Goal: Transaction & Acquisition: Purchase product/service

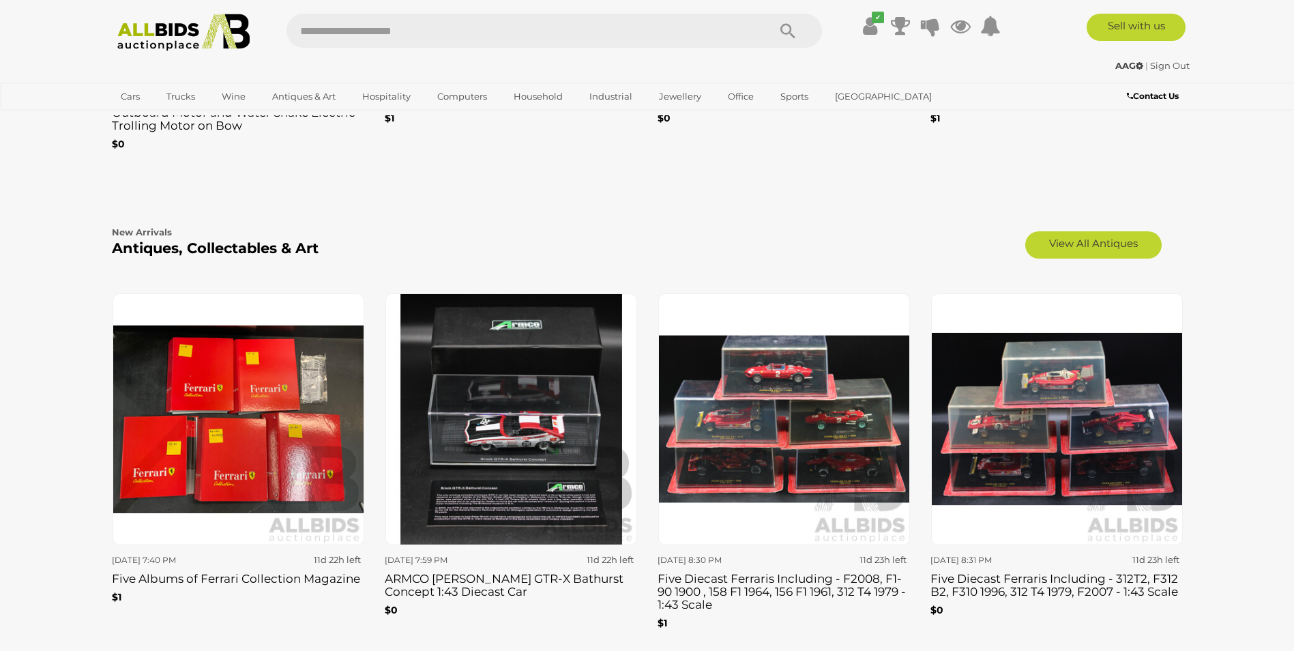
scroll to position [2228, 0]
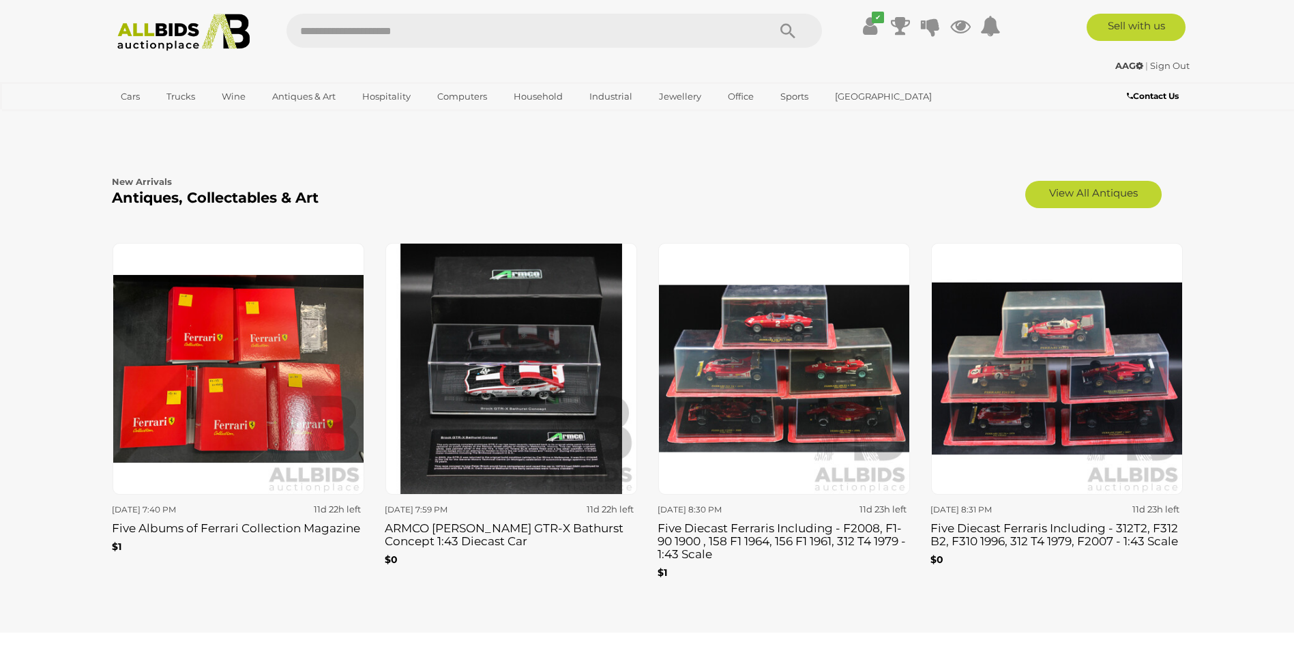
click at [272, 337] on img at bounding box center [239, 369] width 252 height 252
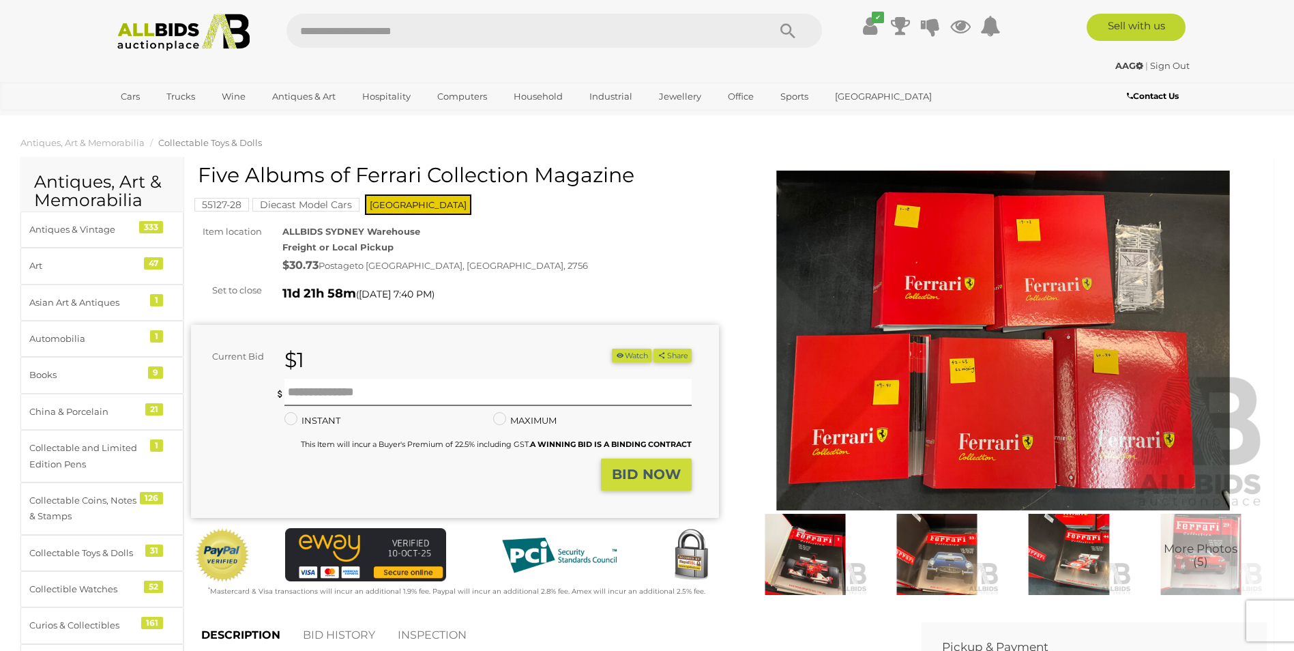
click at [290, 198] on mark "Diecast Model Cars" at bounding box center [305, 205] width 107 height 14
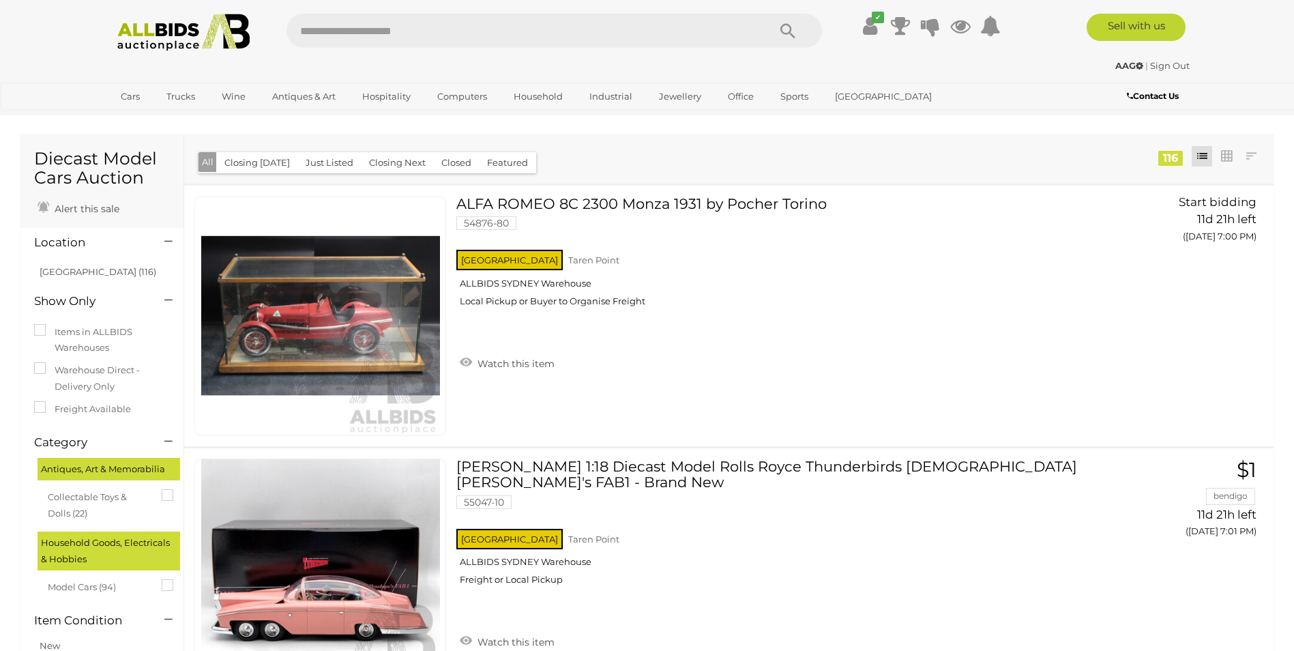
scroll to position [10879, 0]
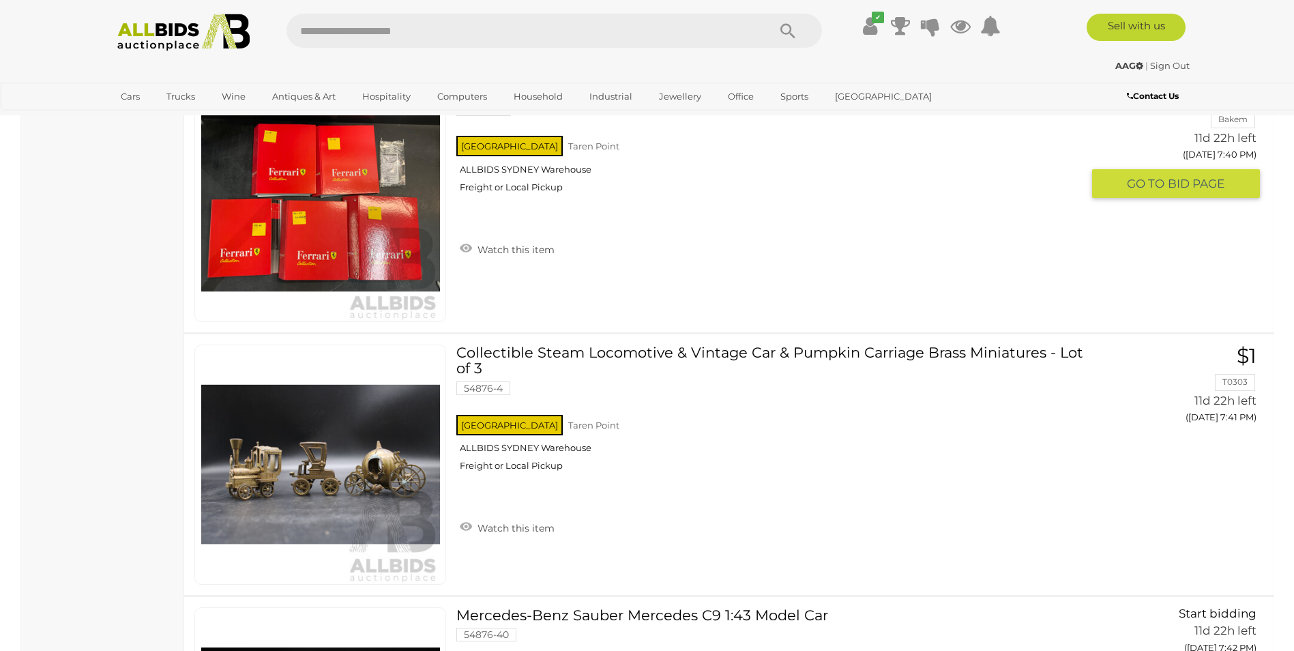
click at [387, 245] on img at bounding box center [320, 202] width 239 height 239
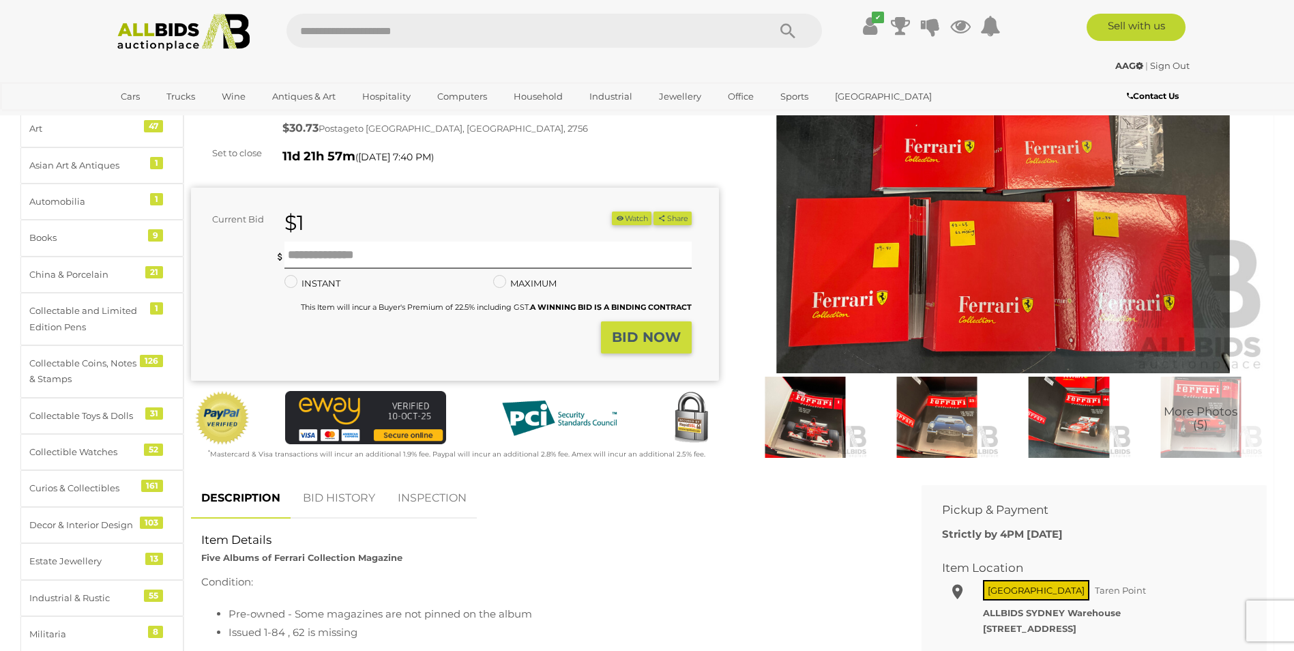
scroll to position [159, 0]
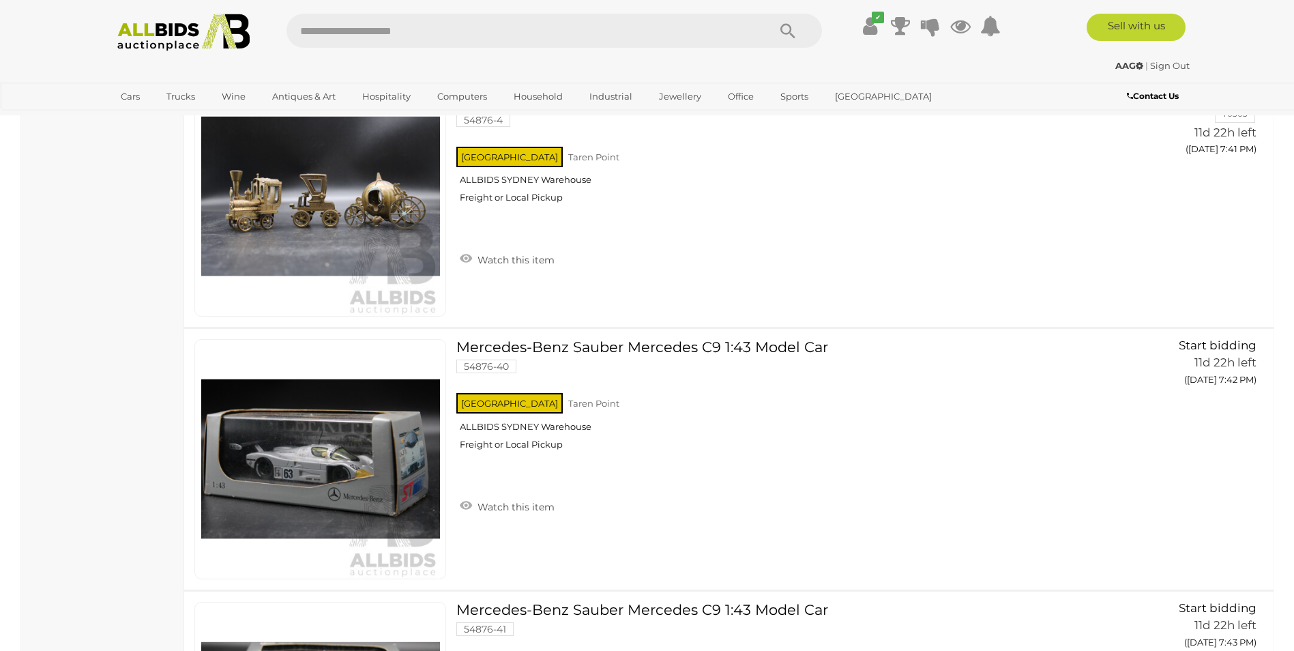
scroll to position [11198, 0]
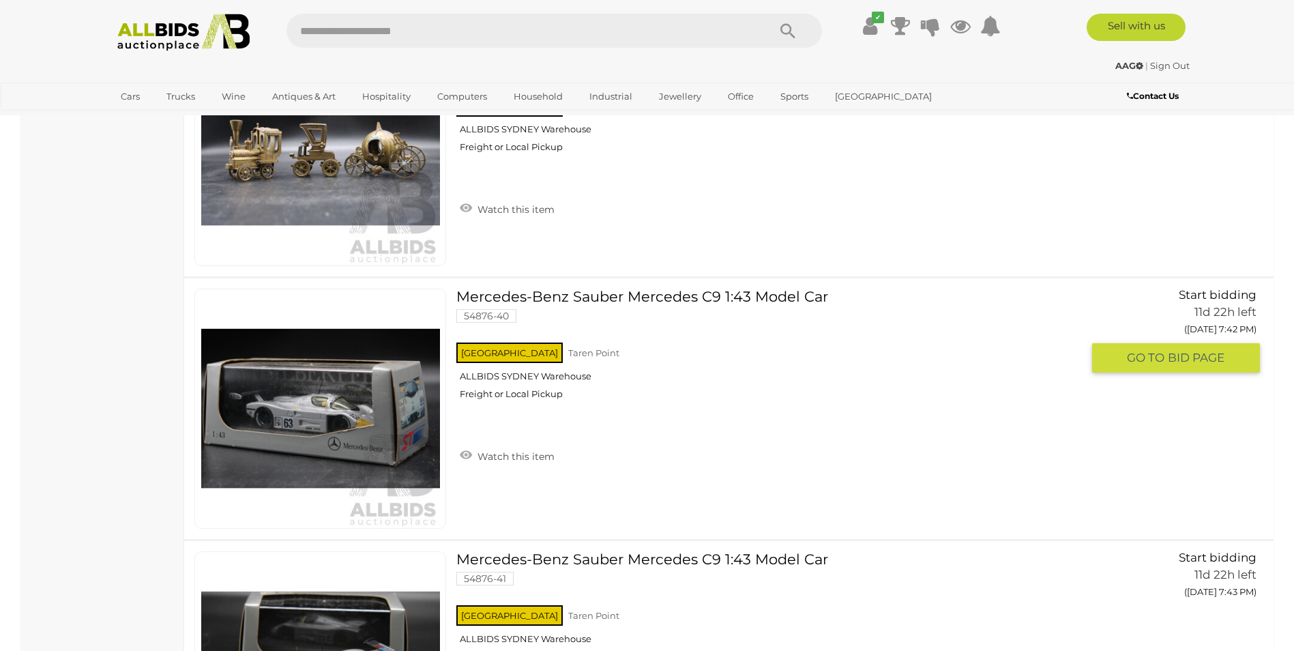
click at [388, 398] on link at bounding box center [320, 408] width 252 height 240
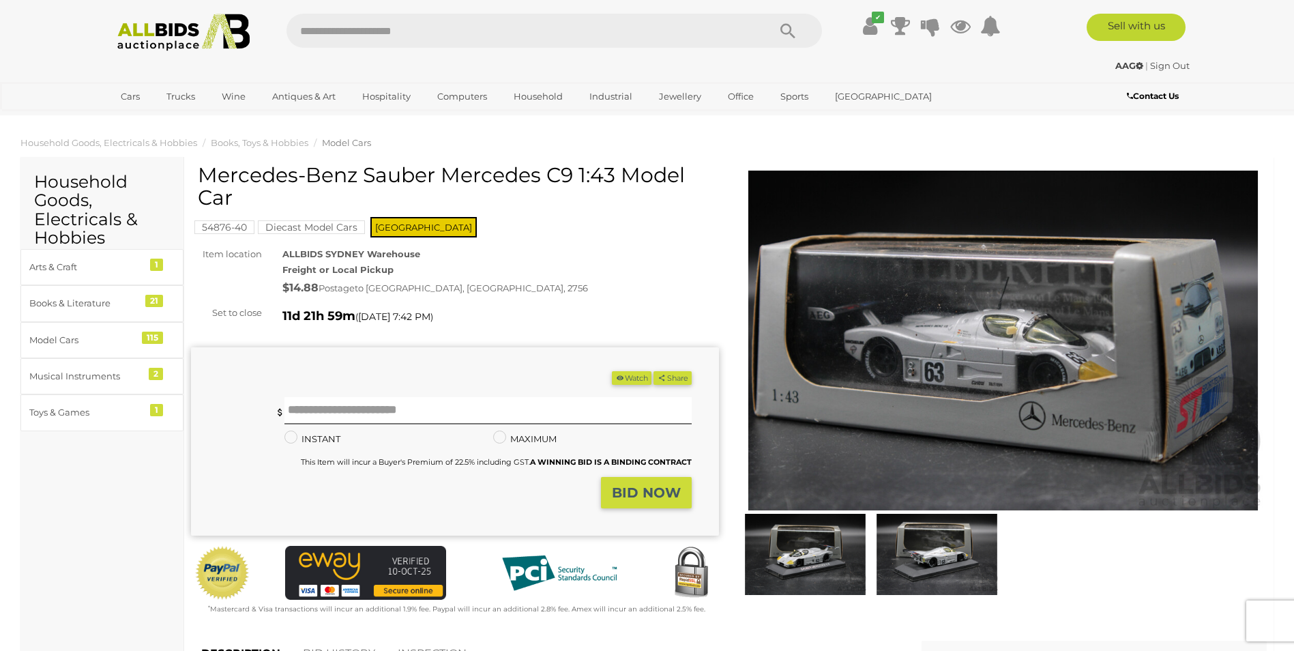
click at [844, 402] on img at bounding box center [1003, 340] width 528 height 340
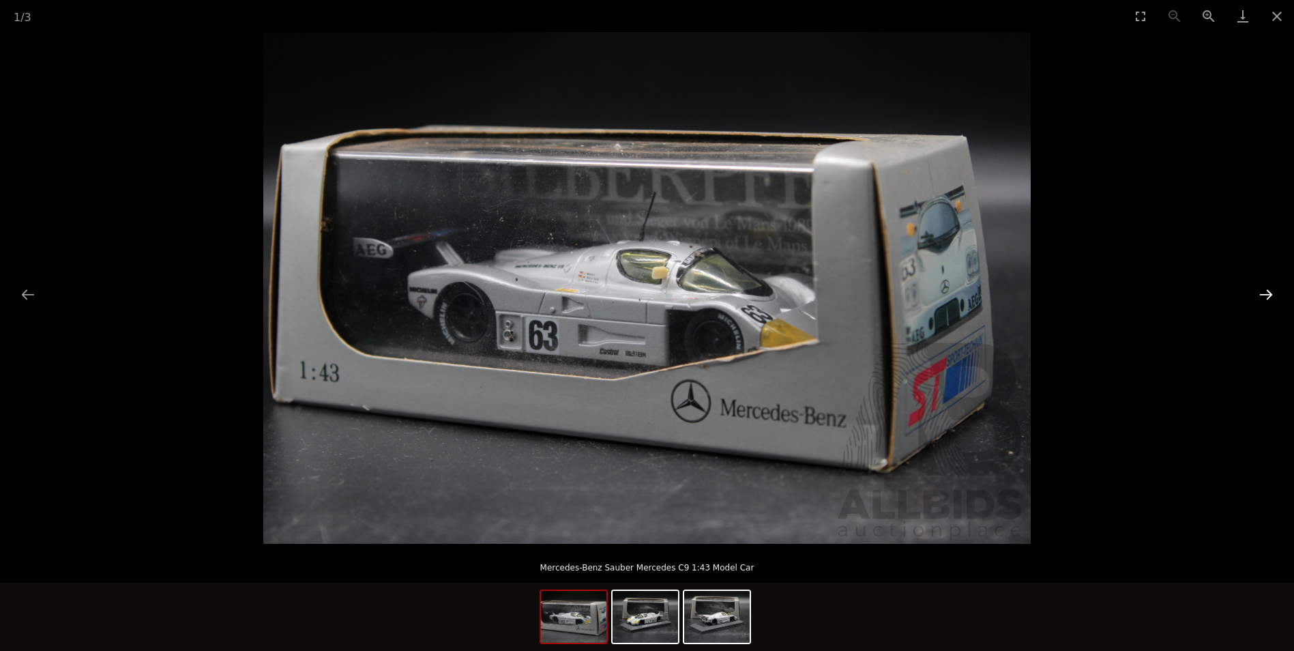
click at [1268, 283] on button "Next slide" at bounding box center [1265, 294] width 29 height 27
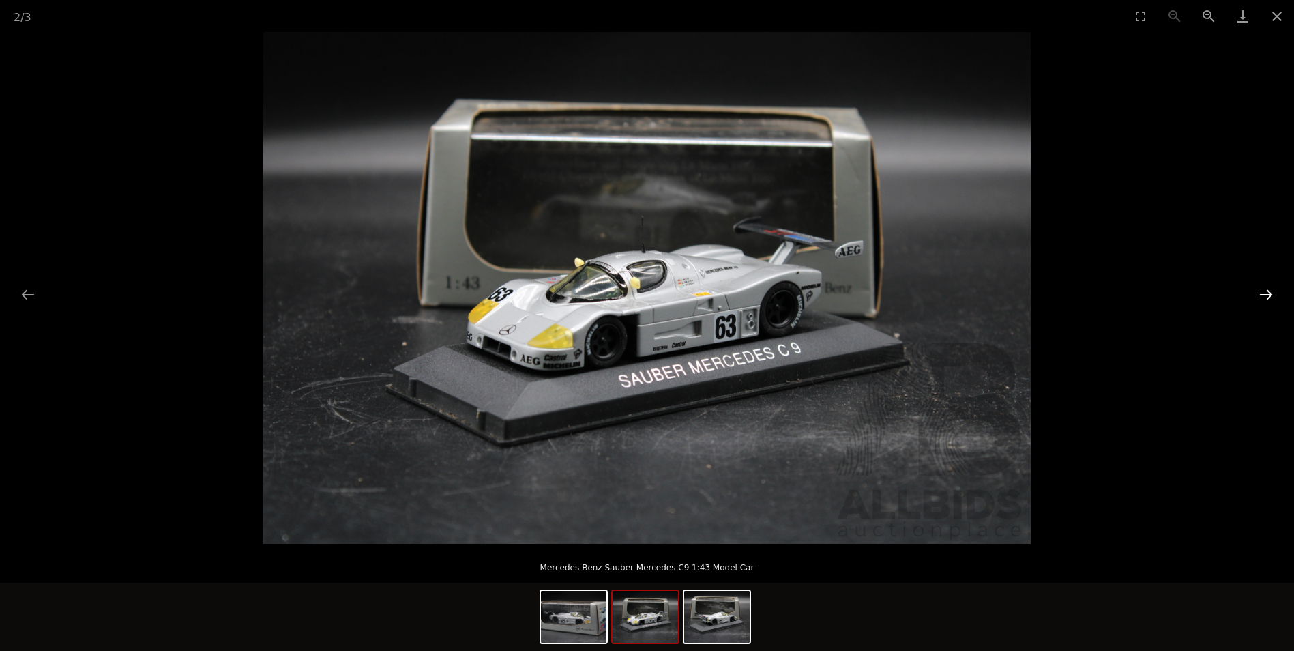
click at [1267, 285] on button "Next slide" at bounding box center [1265, 294] width 29 height 27
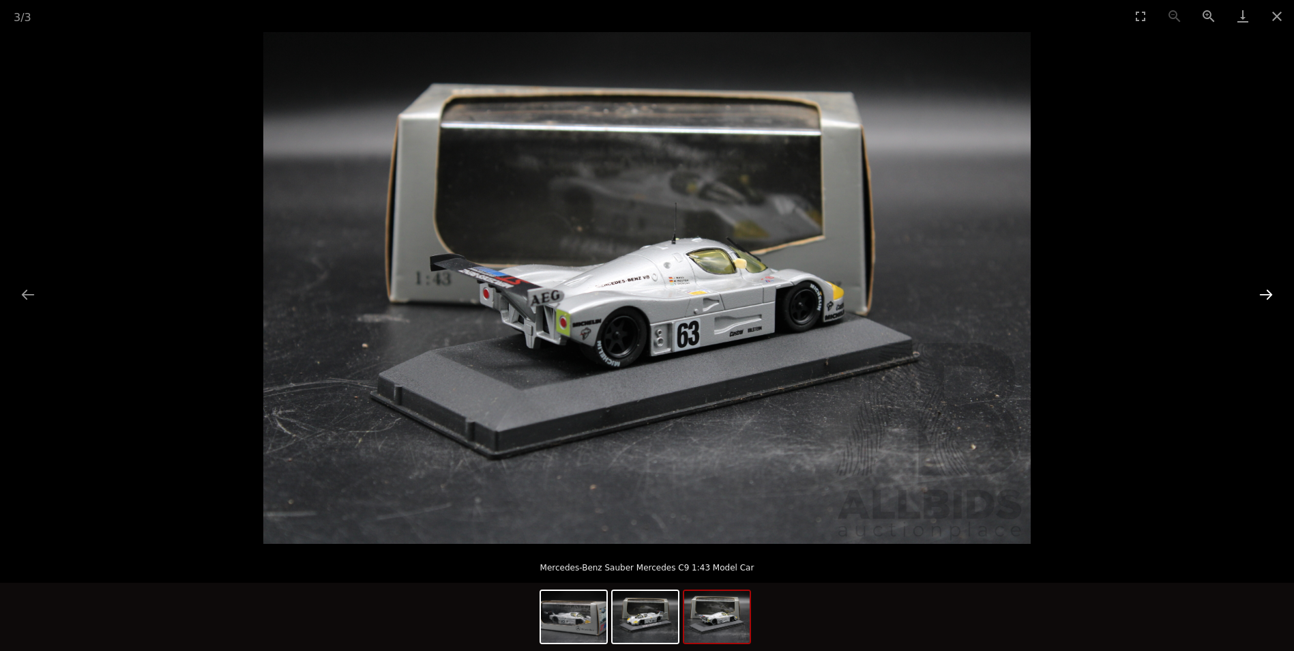
click at [1267, 285] on button "Next slide" at bounding box center [1265, 294] width 29 height 27
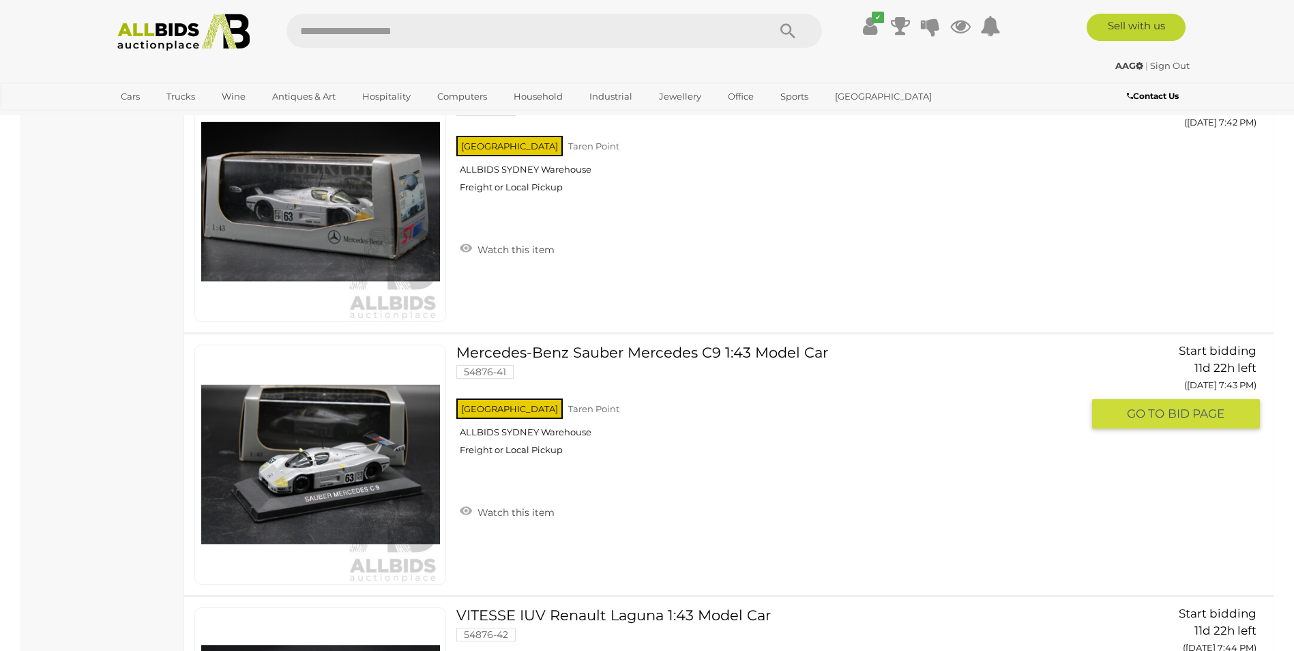
scroll to position [11404, 0]
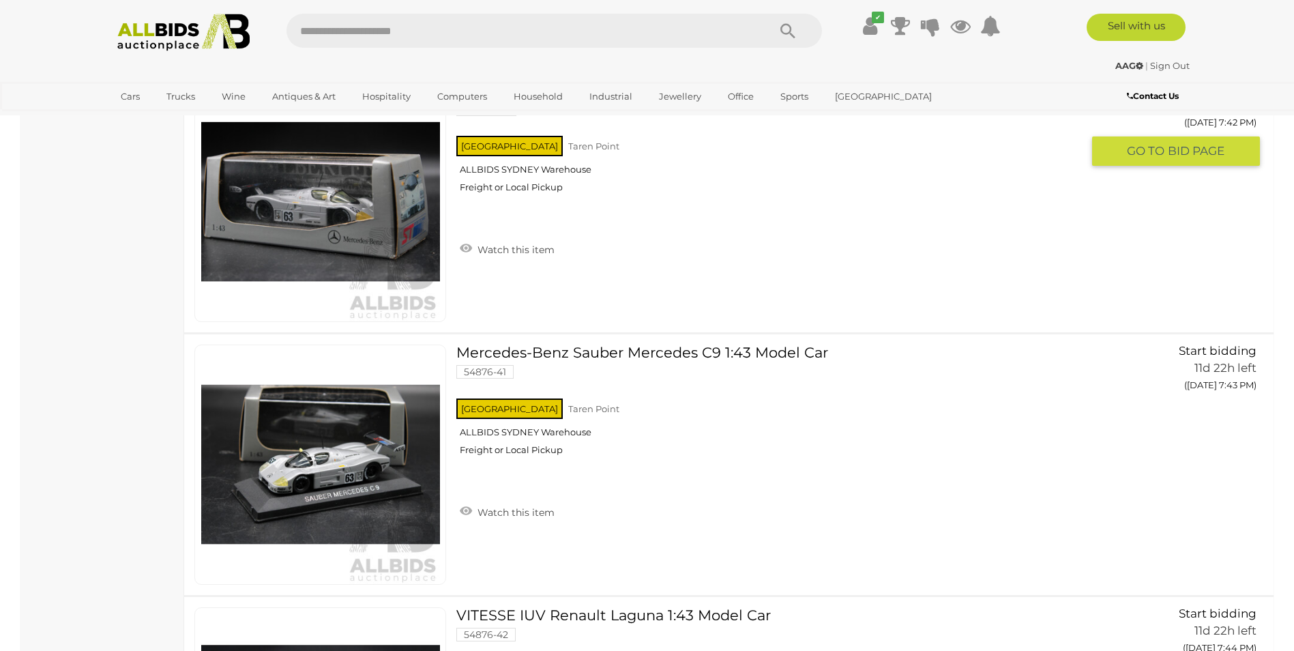
click at [368, 230] on img at bounding box center [320, 202] width 239 height 239
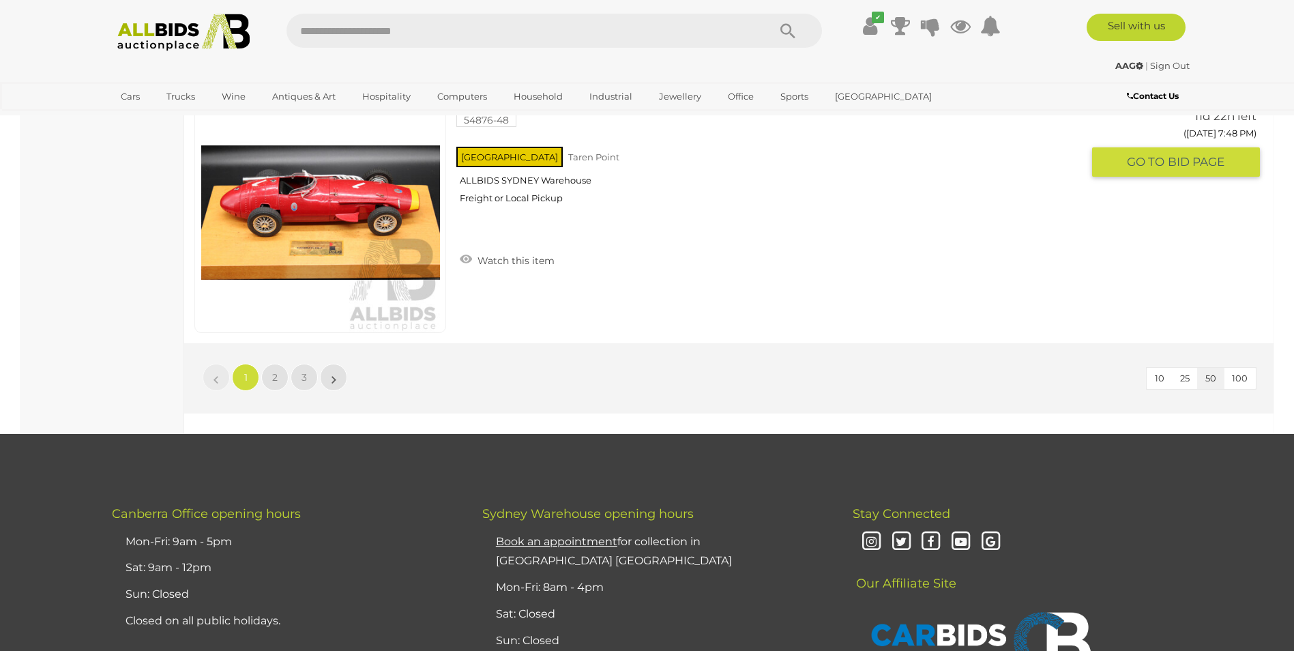
scroll to position [12995, 0]
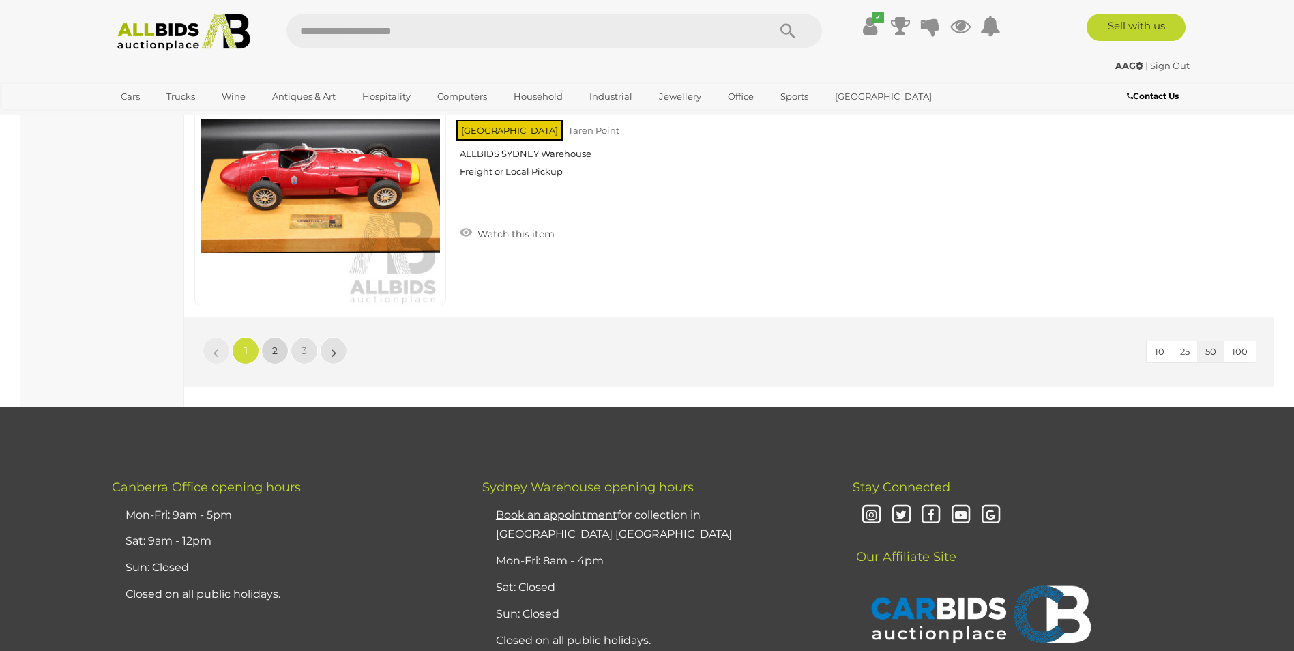
click at [273, 340] on link "2" at bounding box center [274, 350] width 27 height 27
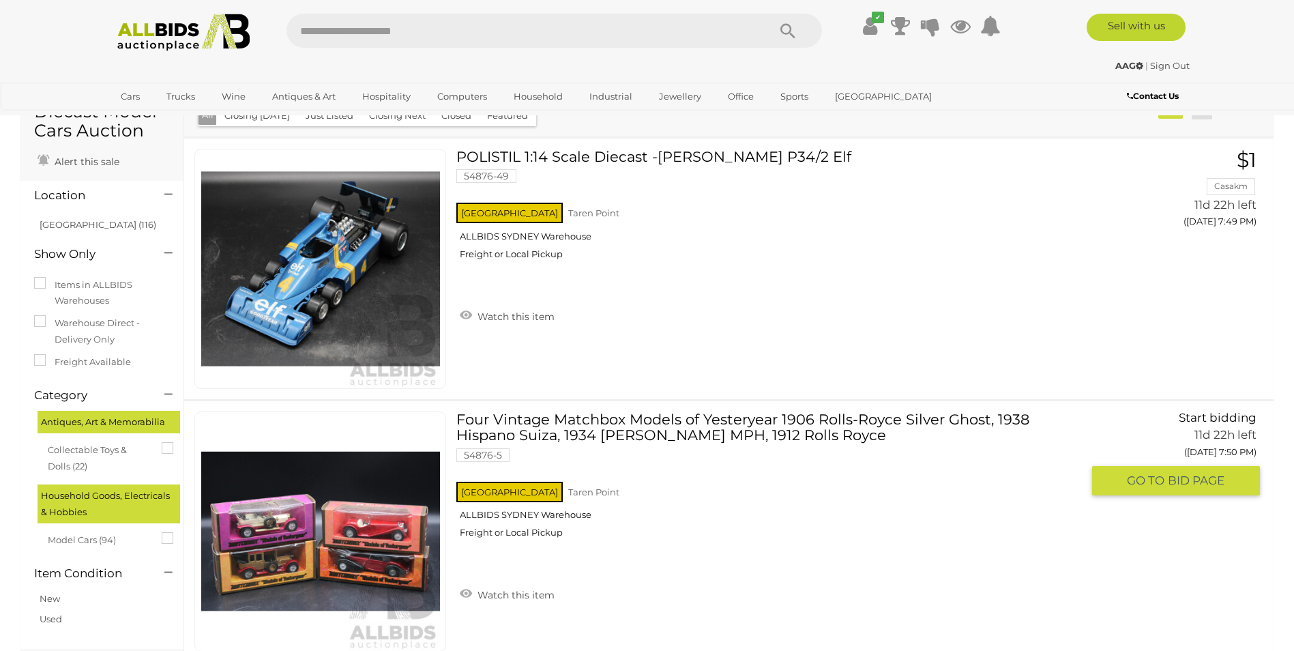
click at [379, 490] on link at bounding box center [320, 531] width 252 height 240
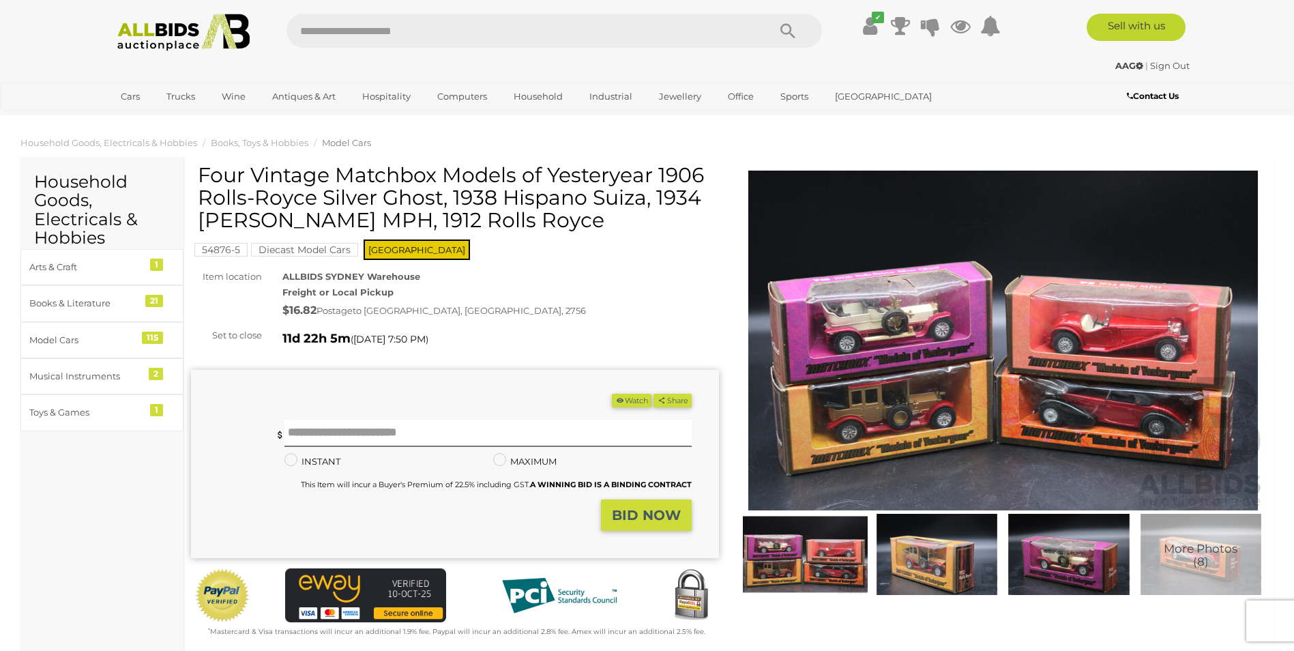
click at [1007, 374] on img at bounding box center [1003, 340] width 528 height 340
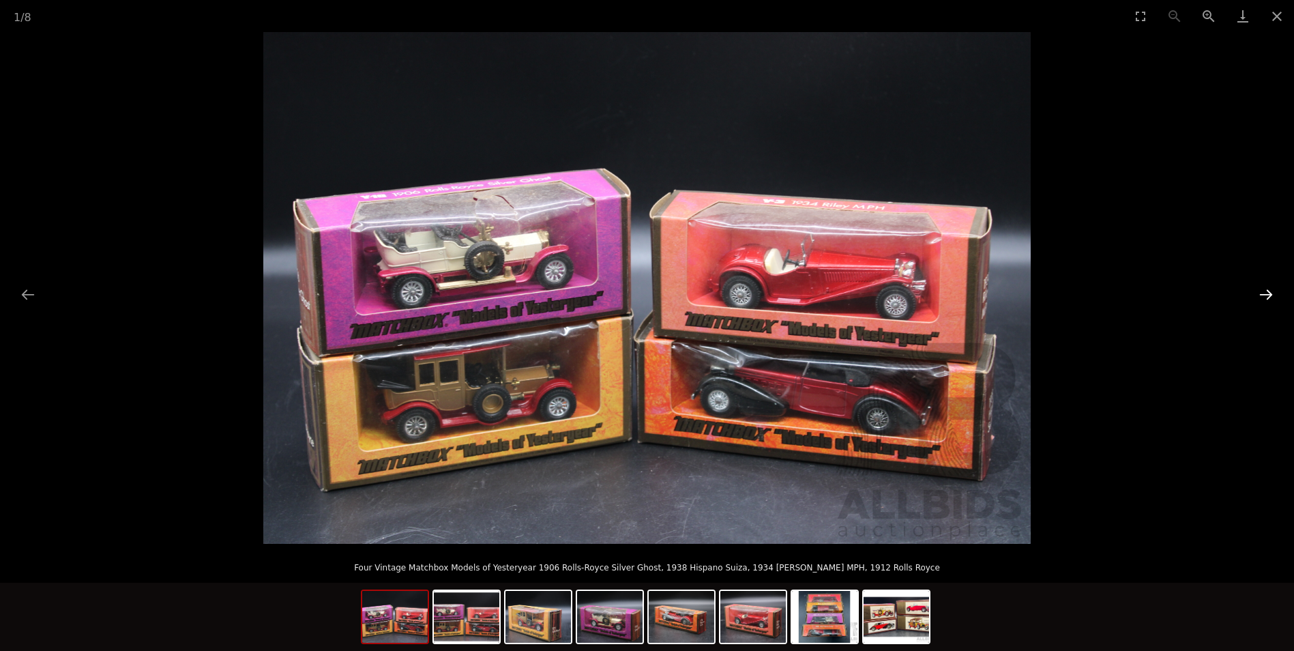
click at [1266, 288] on button "Next slide" at bounding box center [1265, 294] width 29 height 27
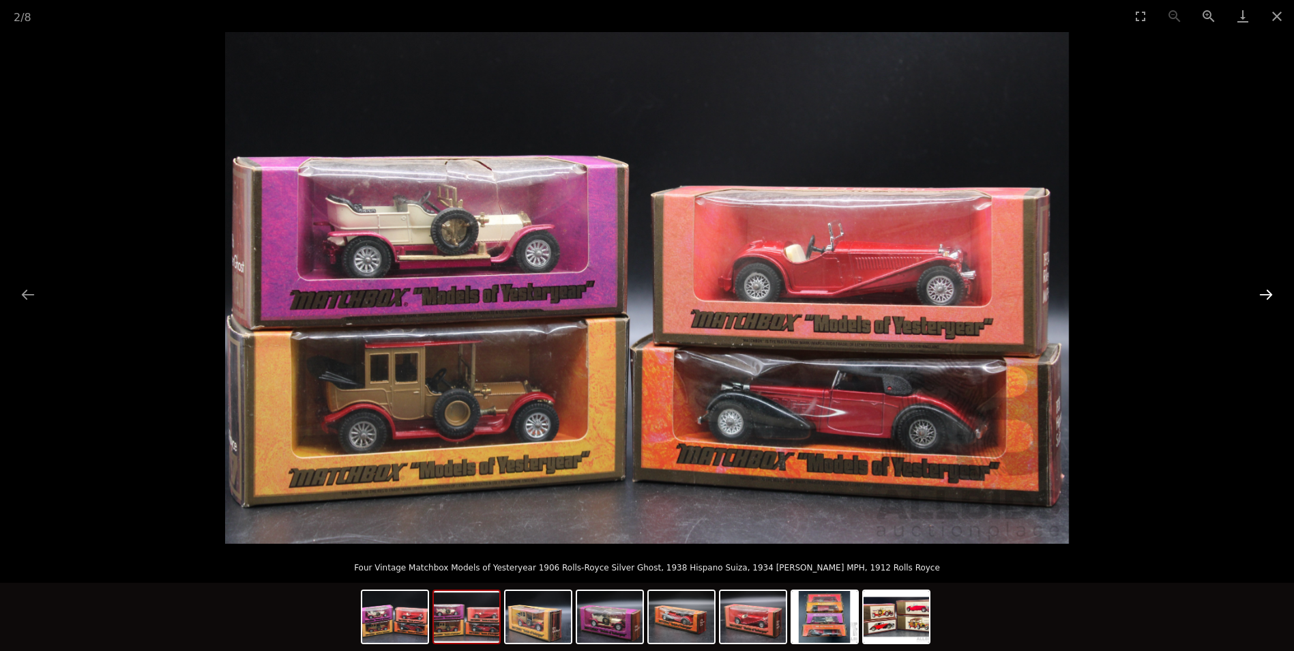
click at [1266, 288] on button "Next slide" at bounding box center [1265, 294] width 29 height 27
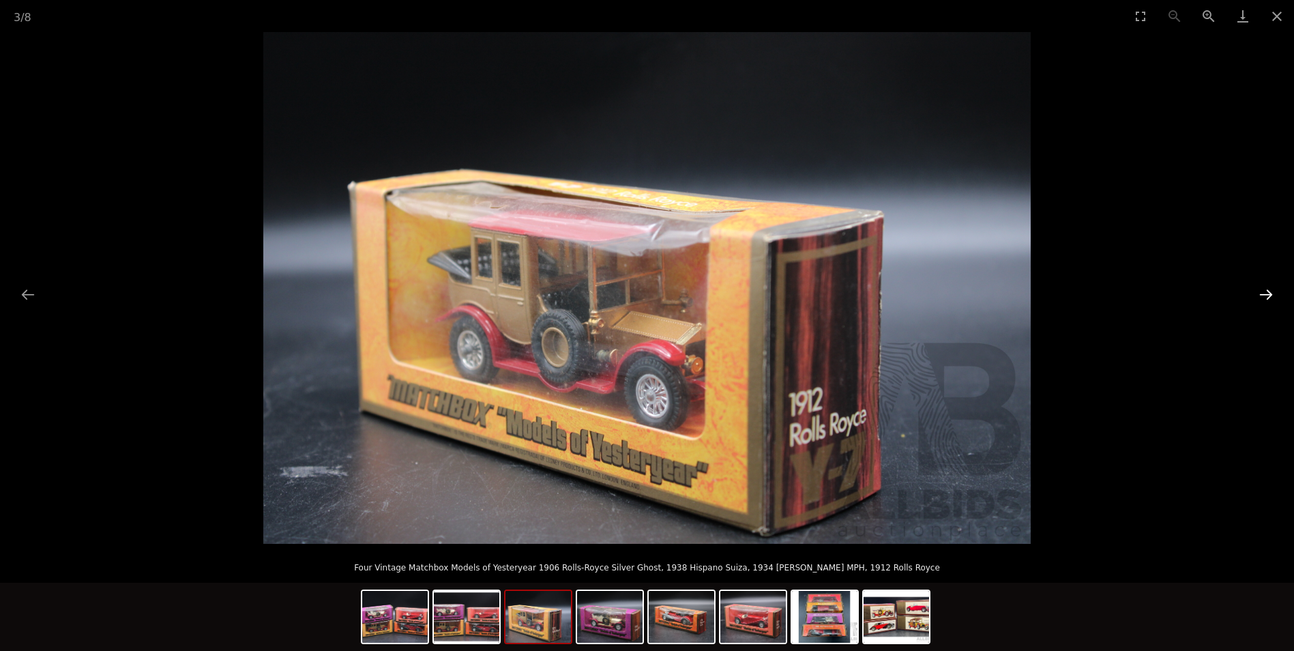
click at [1266, 288] on button "Next slide" at bounding box center [1265, 294] width 29 height 27
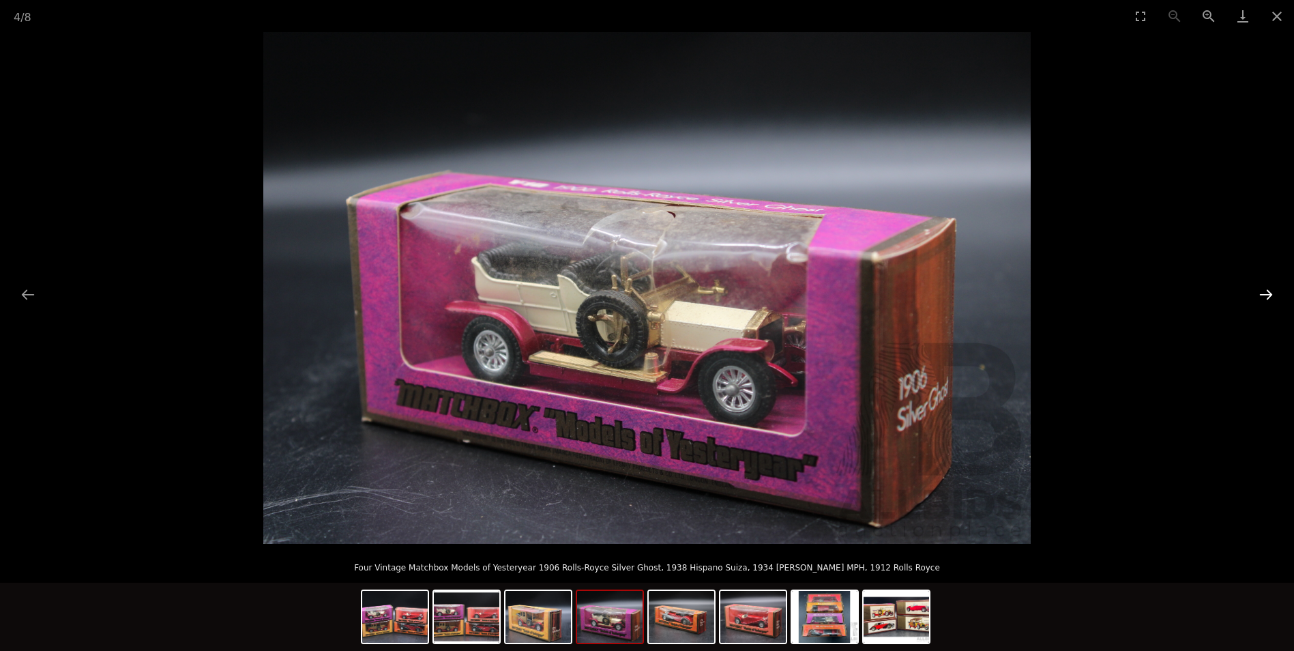
click at [1265, 287] on button "Next slide" at bounding box center [1265, 294] width 29 height 27
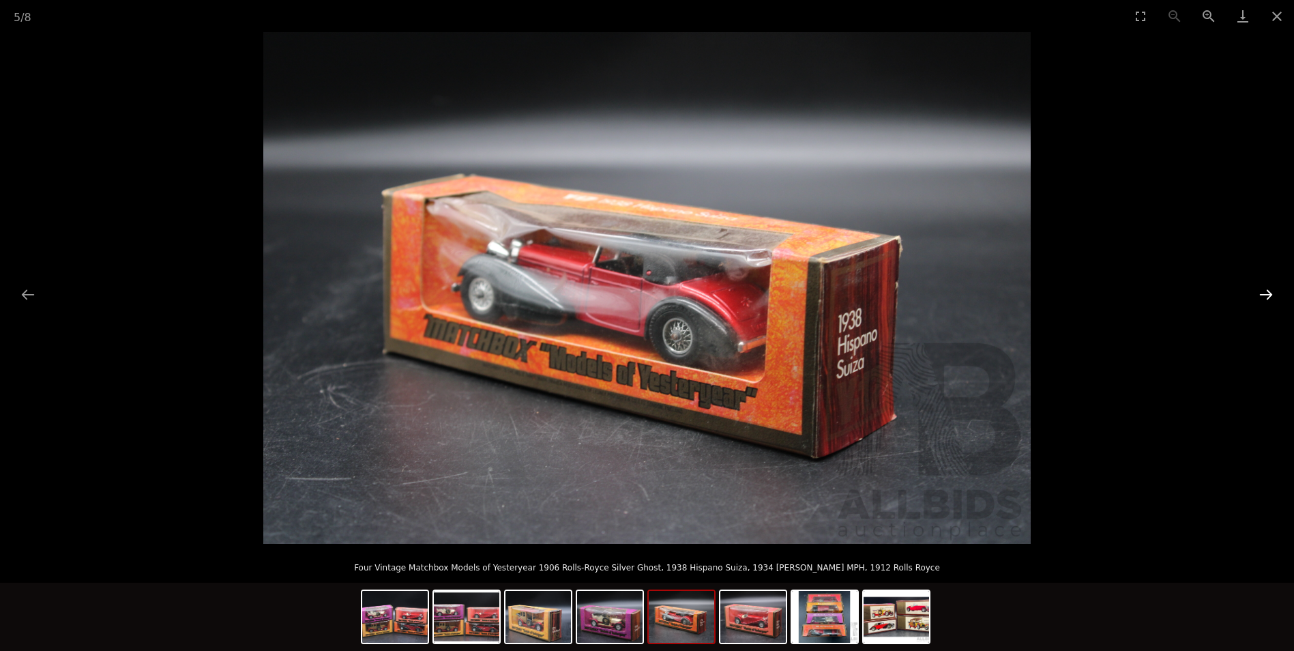
click at [1265, 287] on button "Next slide" at bounding box center [1265, 294] width 29 height 27
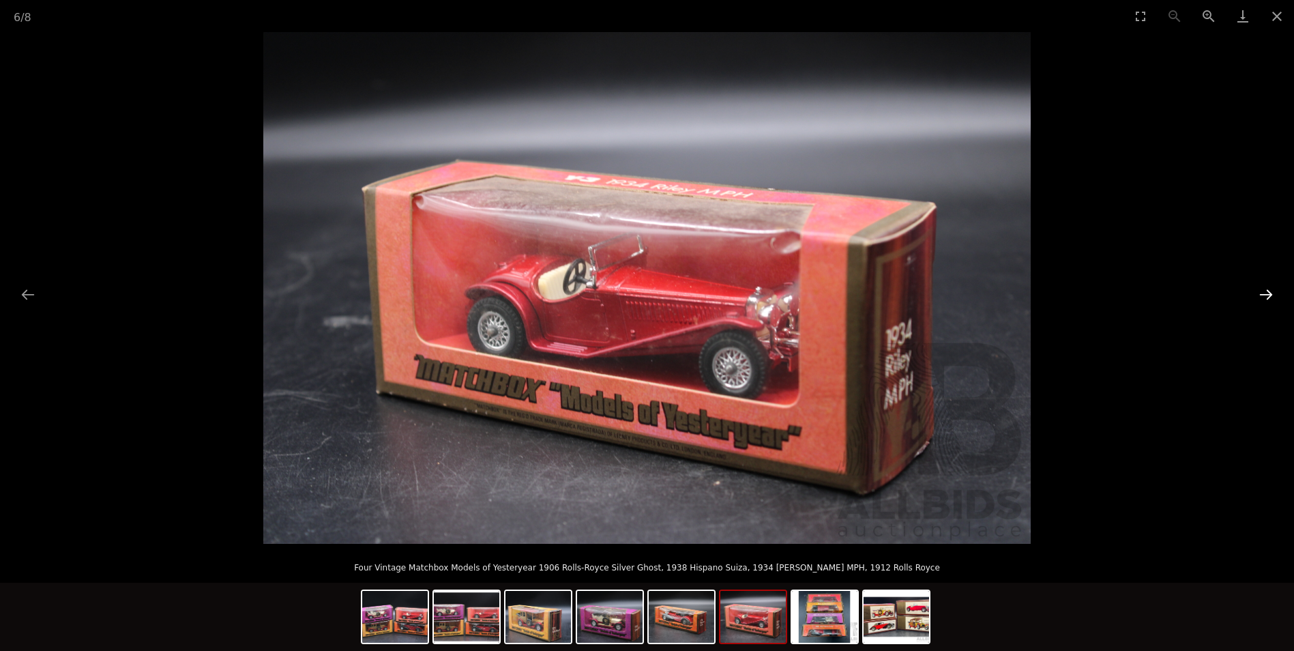
click at [1265, 287] on button "Next slide" at bounding box center [1265, 294] width 29 height 27
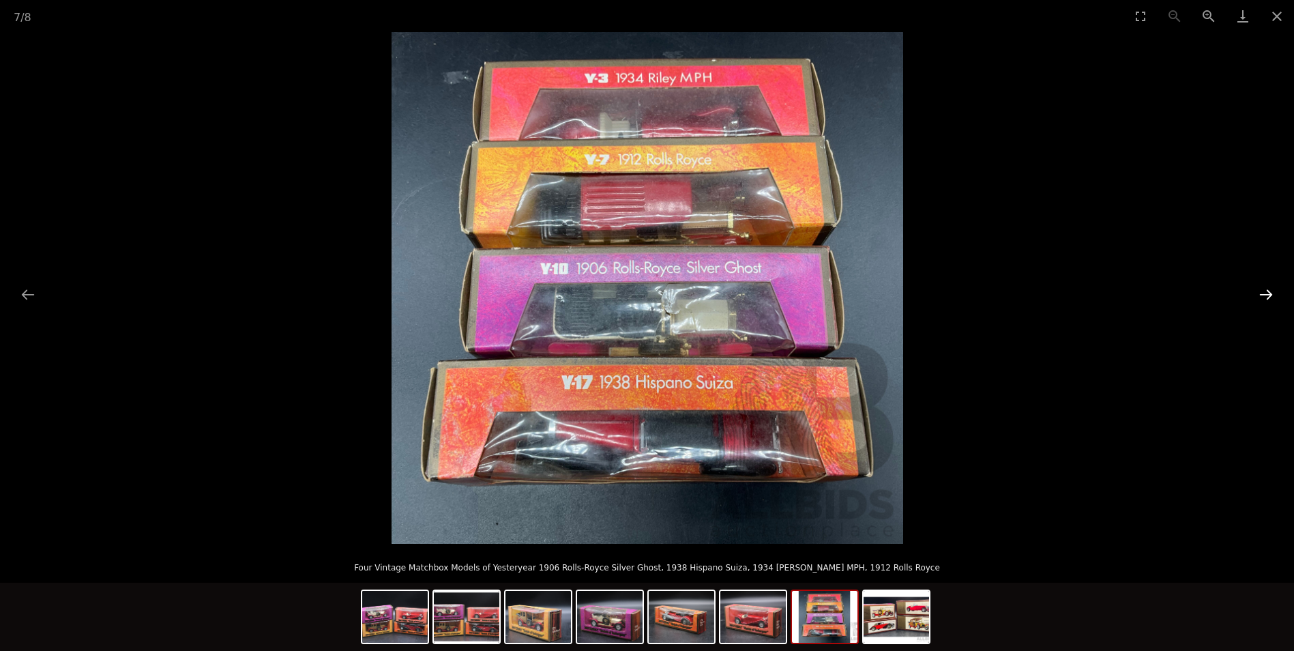
click at [1265, 287] on button "Next slide" at bounding box center [1265, 294] width 29 height 27
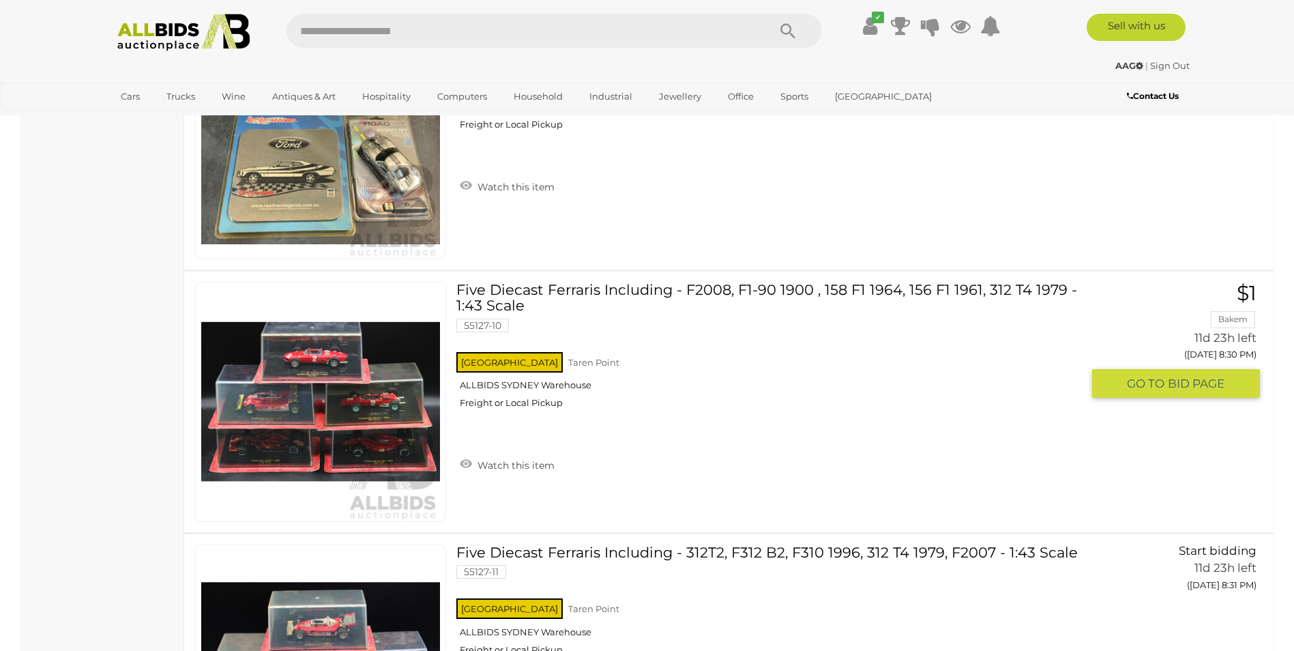
scroll to position [10709, 0]
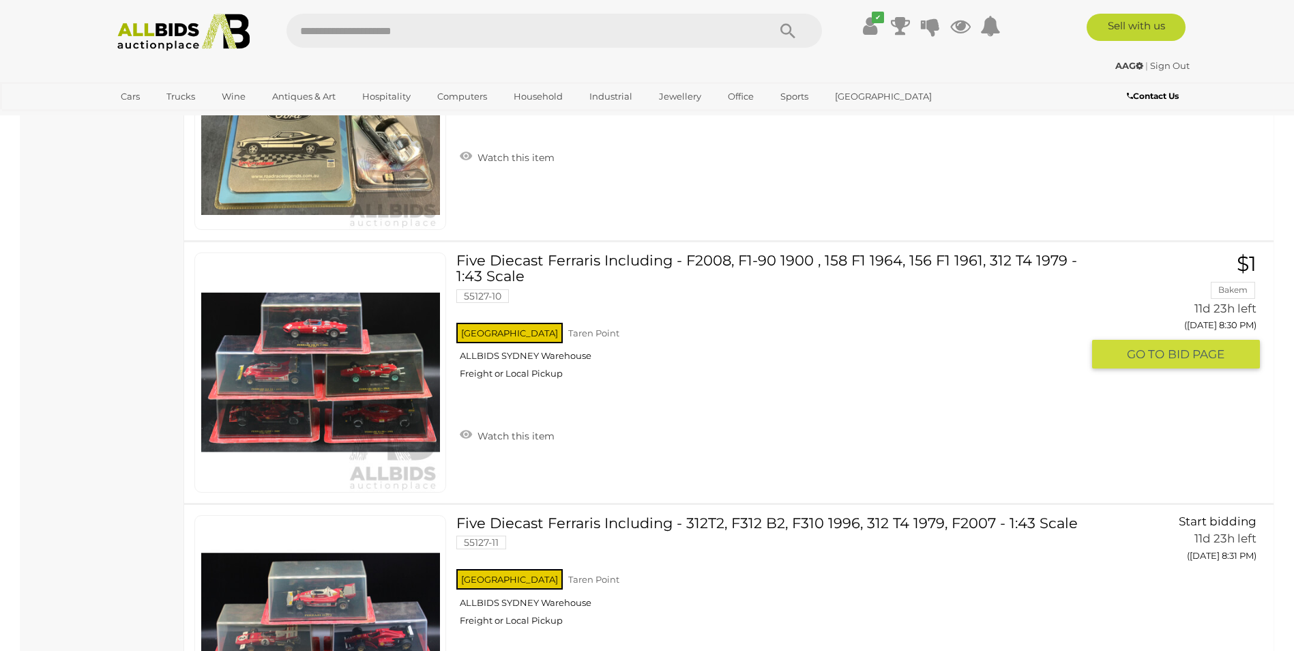
click at [327, 359] on link at bounding box center [320, 372] width 252 height 240
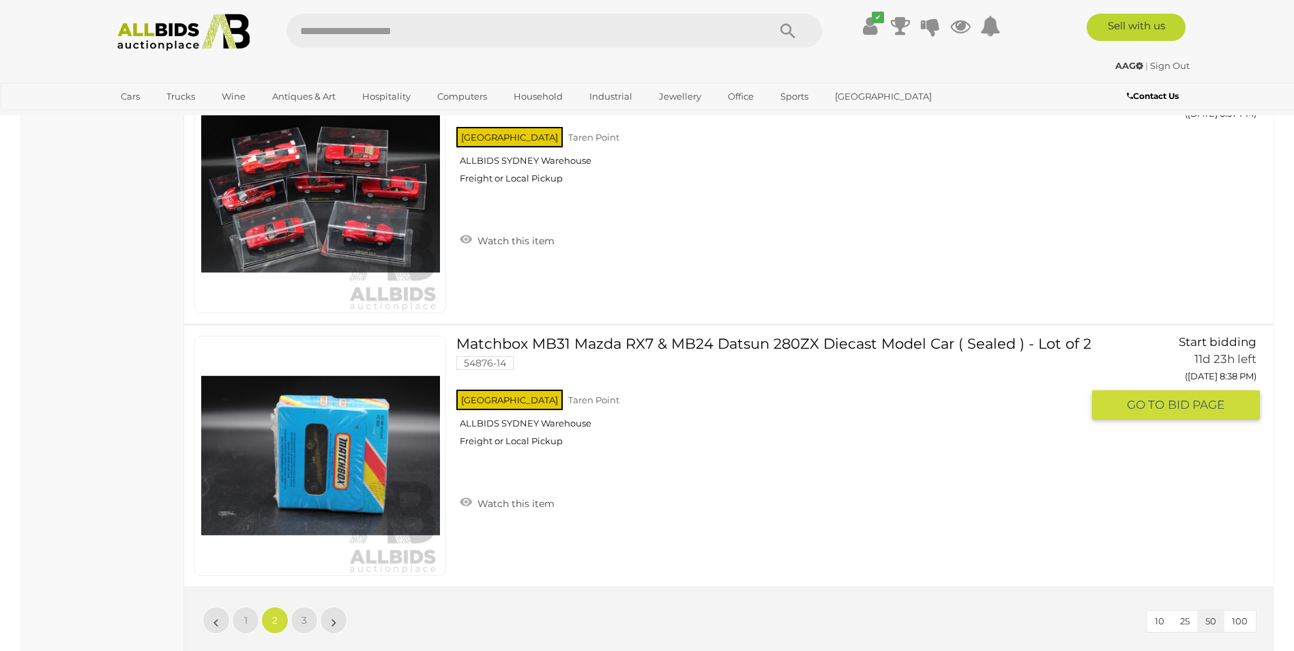
scroll to position [12777, 0]
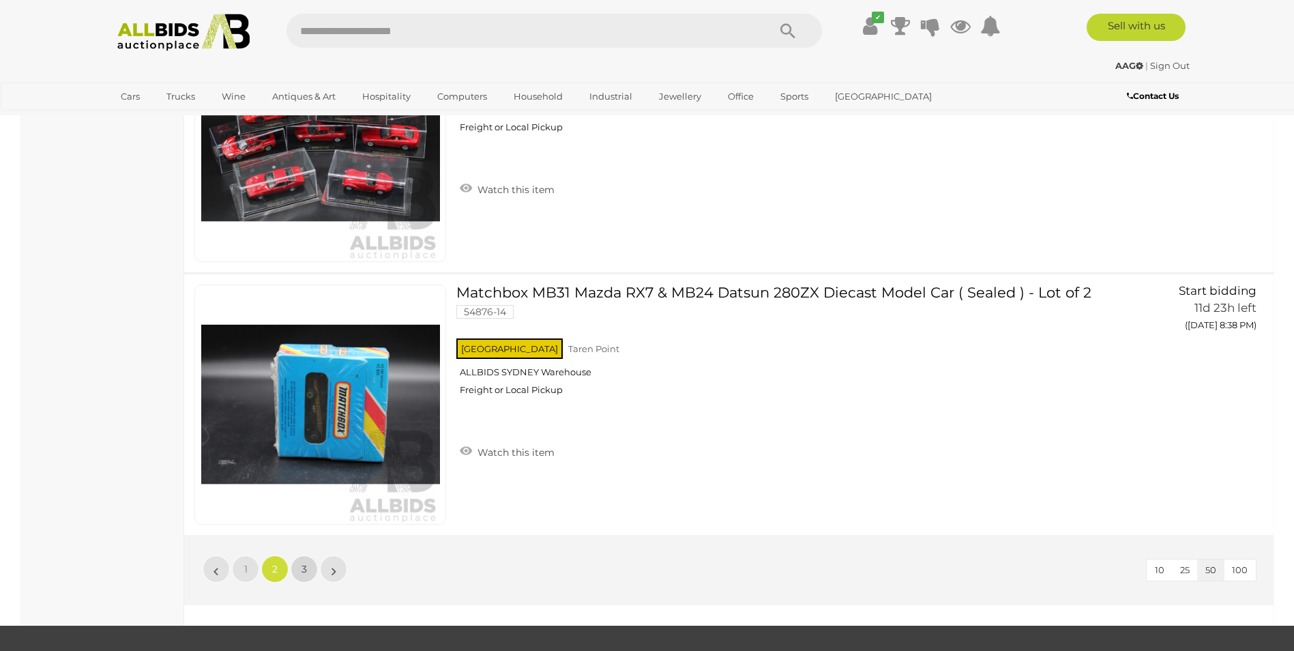
click at [302, 564] on span "3" at bounding box center [303, 569] width 5 height 12
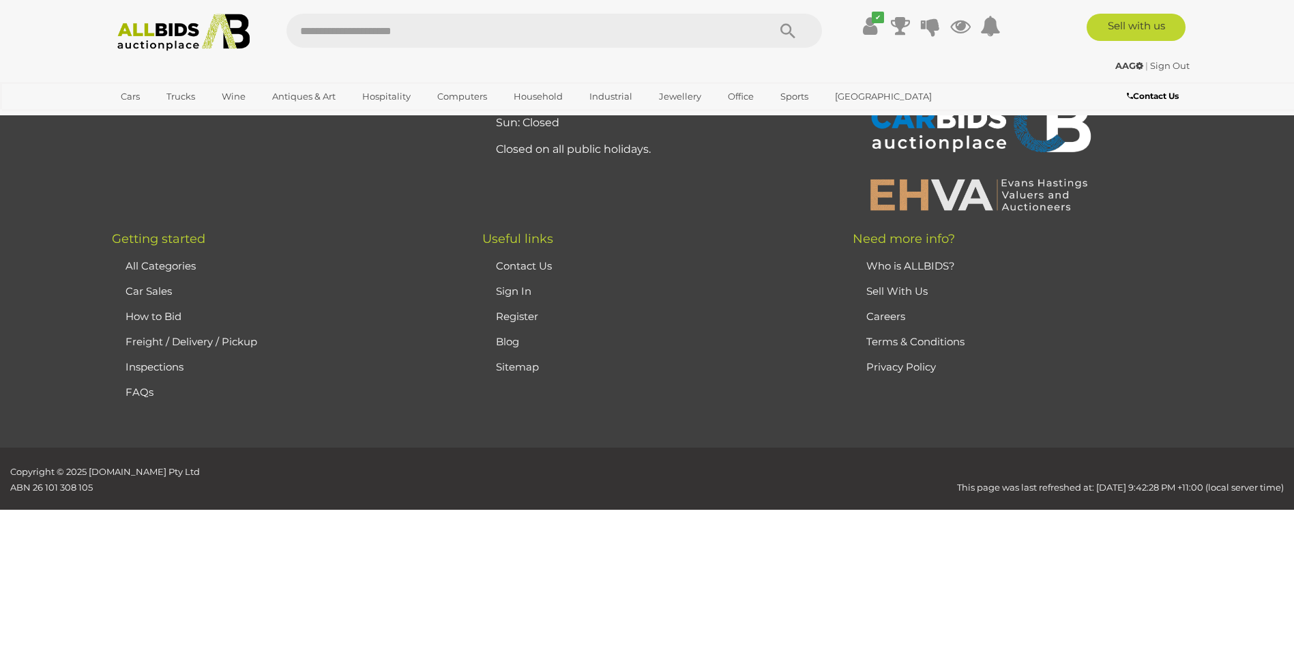
scroll to position [47, 0]
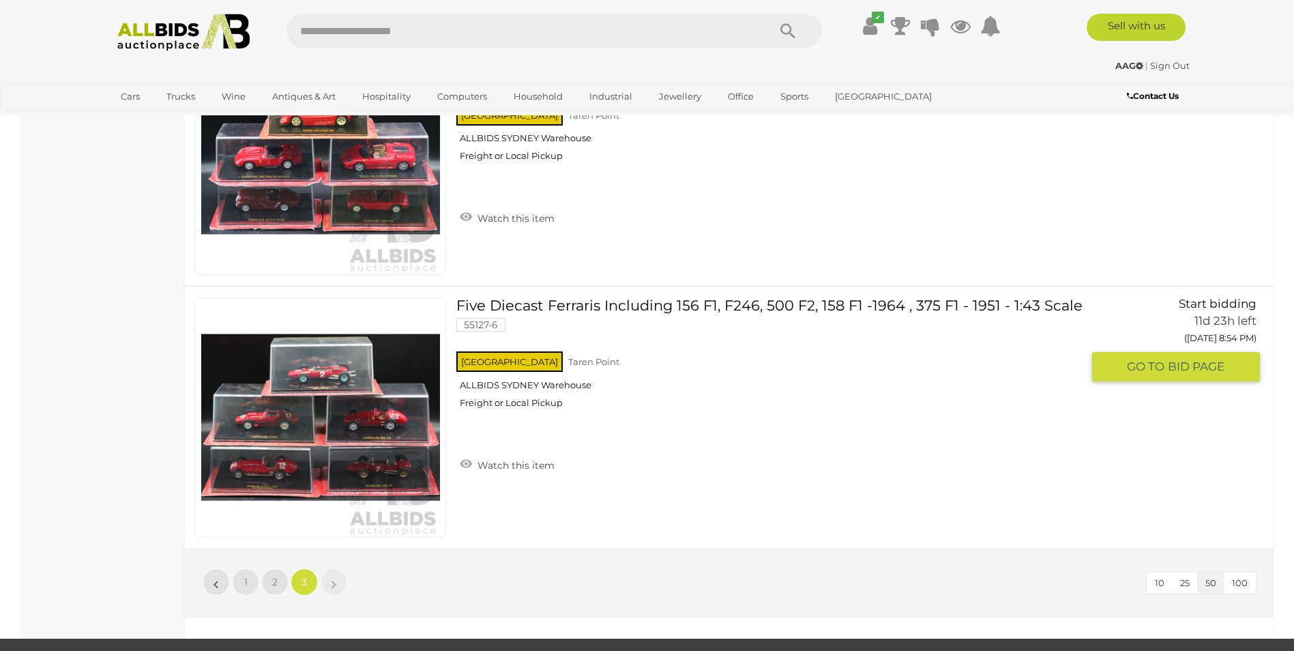
scroll to position [4026, 0]
